Goal: Task Accomplishment & Management: Use online tool/utility

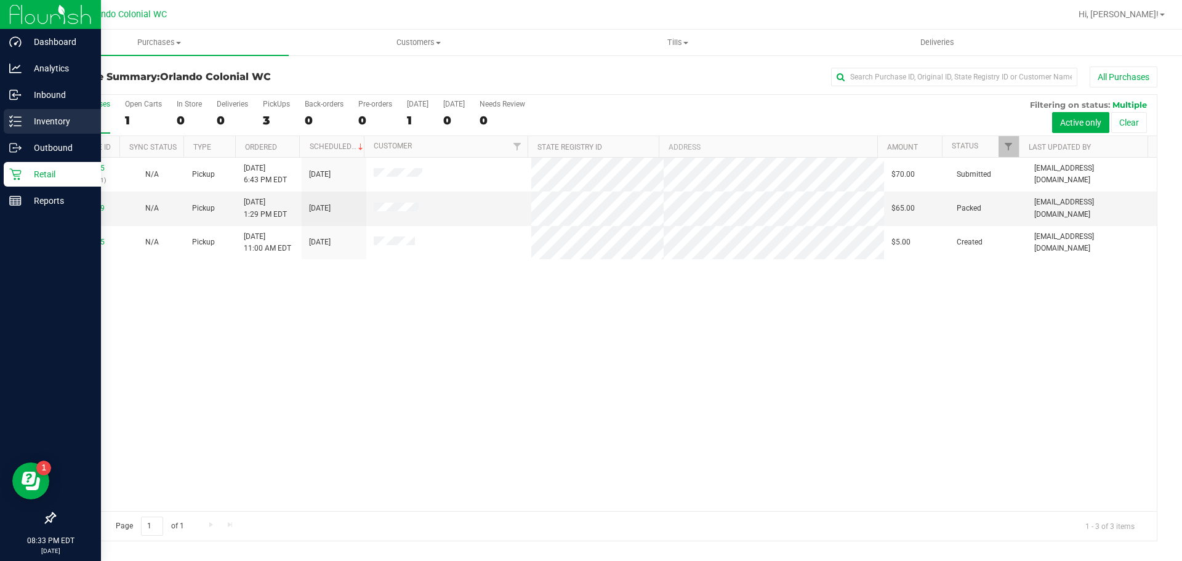
click at [42, 116] on p "Inventory" at bounding box center [59, 121] width 74 height 15
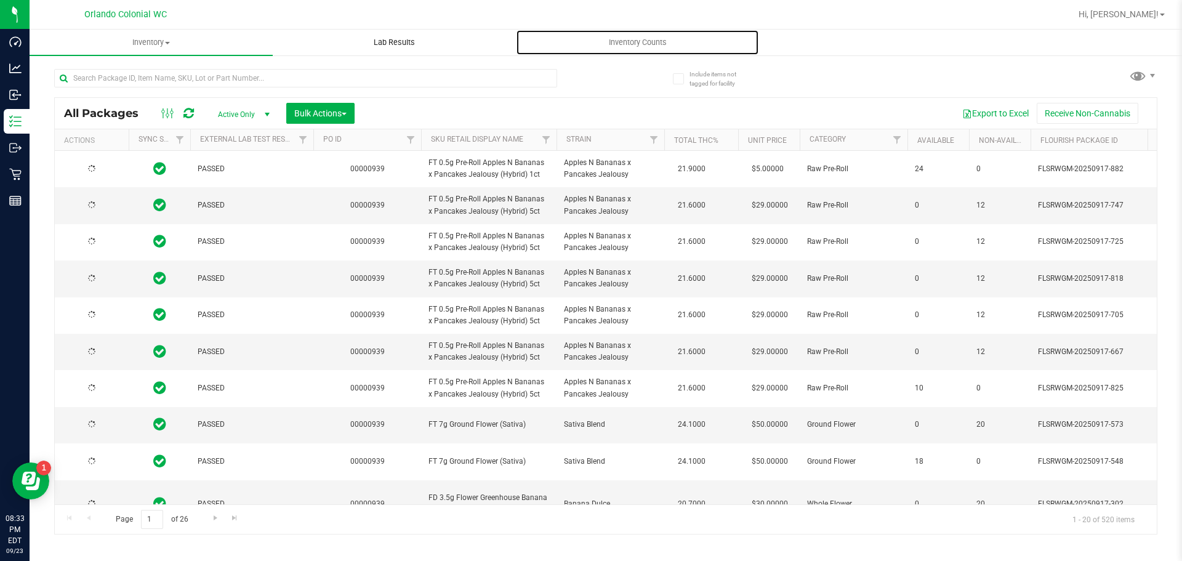
click at [619, 40] on span "Inventory Counts" at bounding box center [637, 42] width 91 height 11
click at [625, 42] on span "Inventory Counts" at bounding box center [637, 42] width 91 height 11
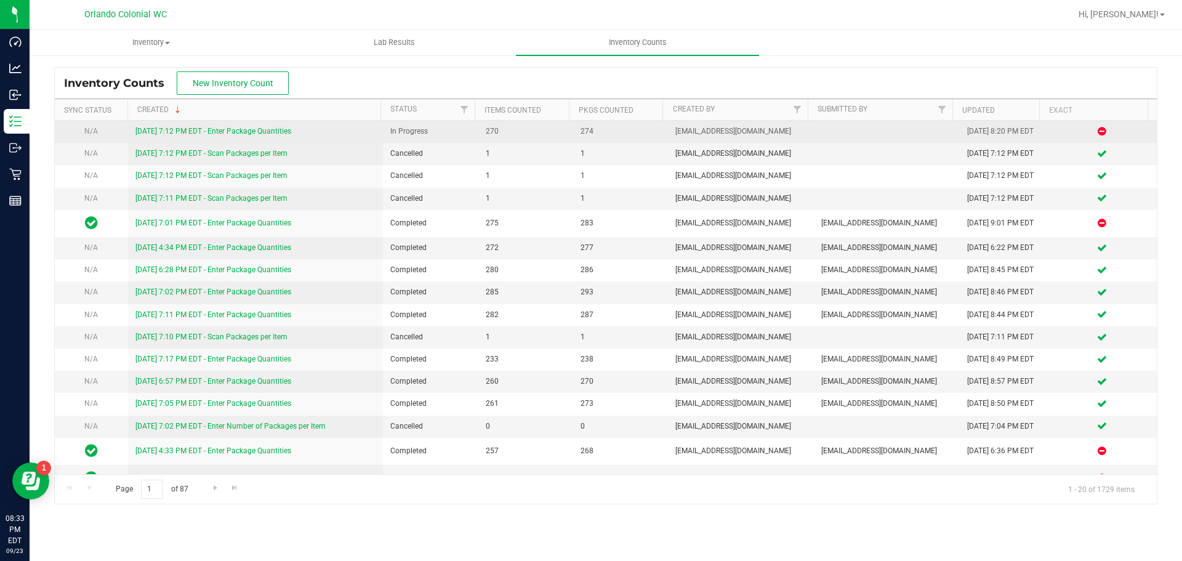
click at [243, 129] on link "[DATE] 7:12 PM EDT - Enter Package Quantities" at bounding box center [213, 131] width 156 height 9
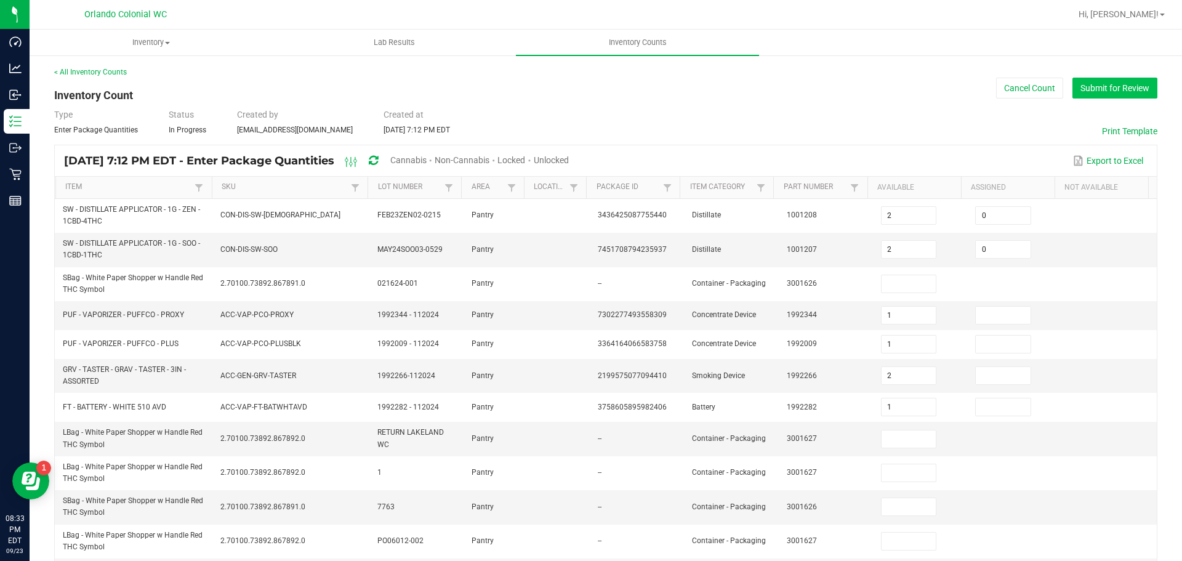
click at [1098, 92] on button "Submit for Review" at bounding box center [1114, 88] width 85 height 21
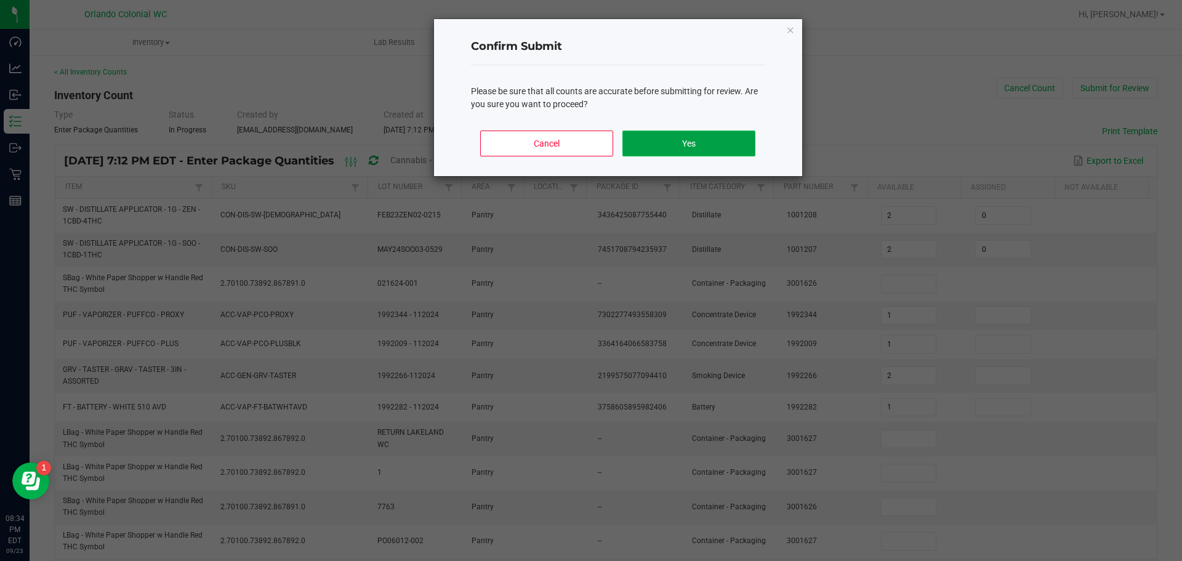
click at [673, 143] on button "Yes" at bounding box center [688, 144] width 132 height 26
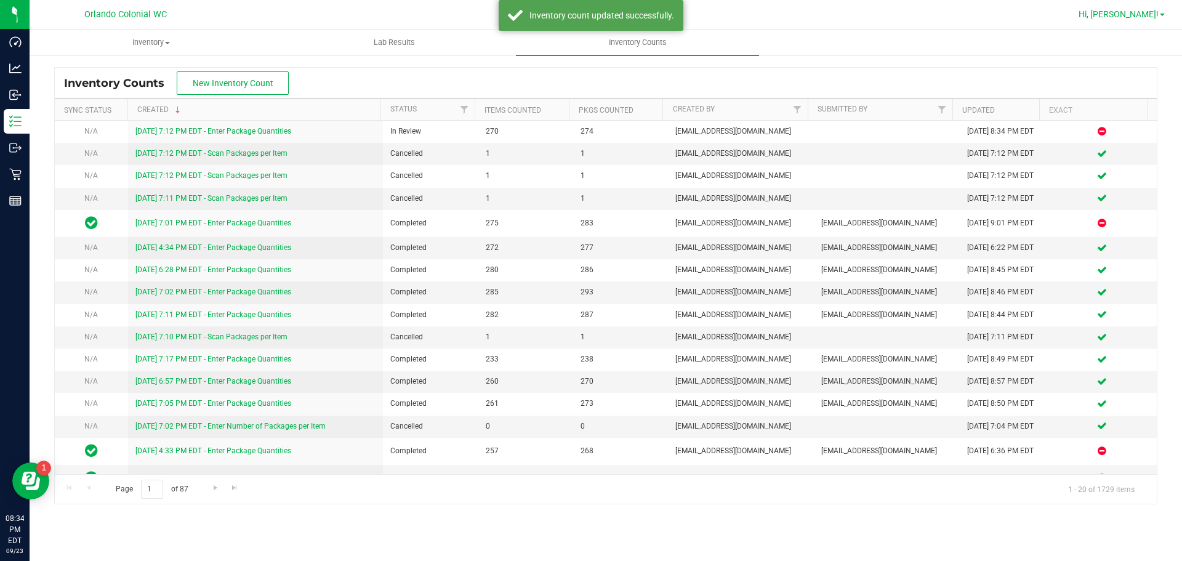
click at [1148, 11] on span "Hi, [PERSON_NAME]!" at bounding box center [1119, 14] width 80 height 10
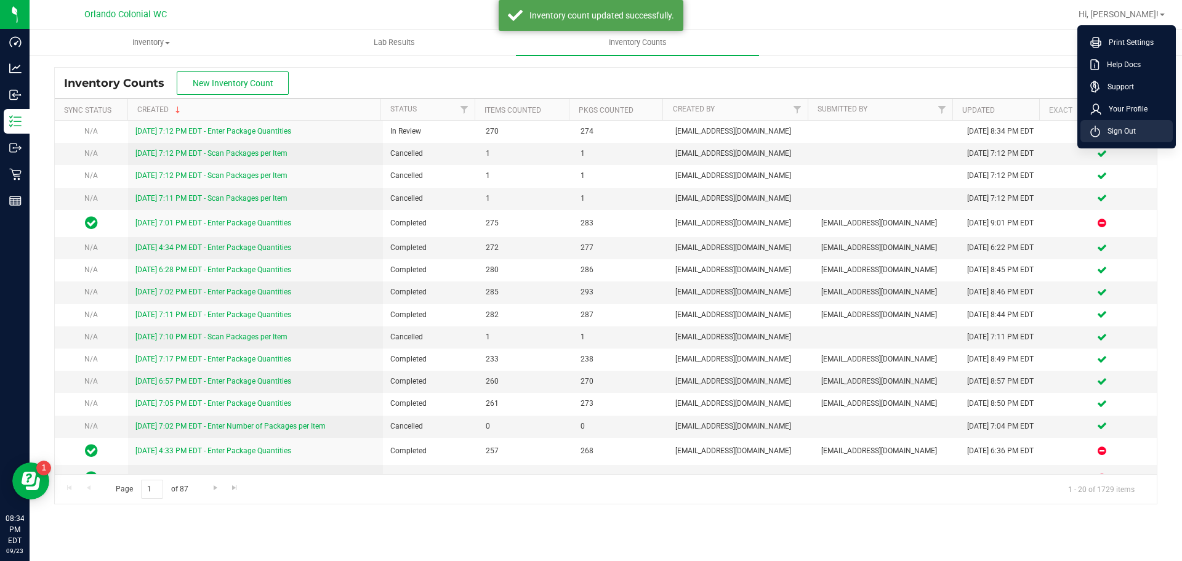
click at [1126, 134] on span "Sign Out" at bounding box center [1118, 131] width 36 height 12
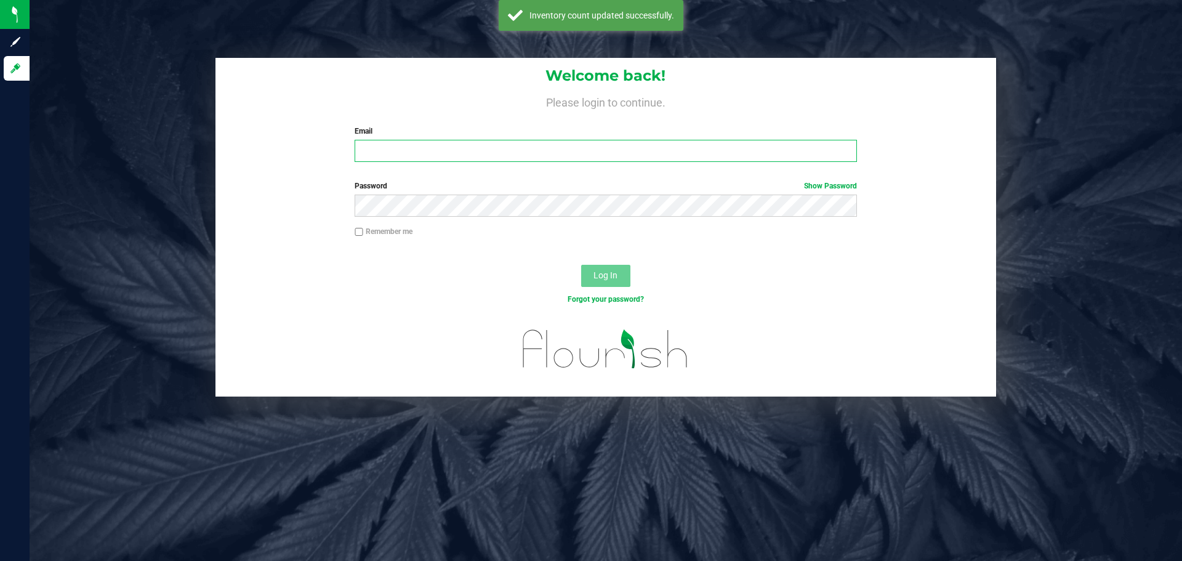
click at [407, 157] on input "Email" at bounding box center [606, 151] width 502 height 22
type input "[EMAIL_ADDRESS][DOMAIN_NAME]"
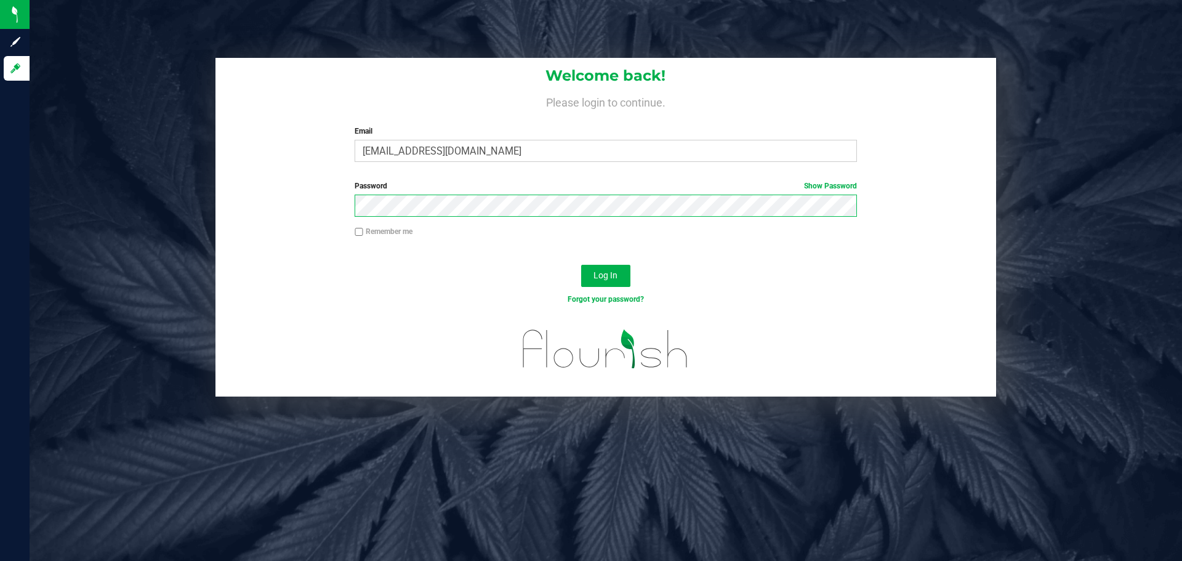
click at [581, 265] on button "Log In" at bounding box center [605, 276] width 49 height 22
